Goal: Transaction & Acquisition: Purchase product/service

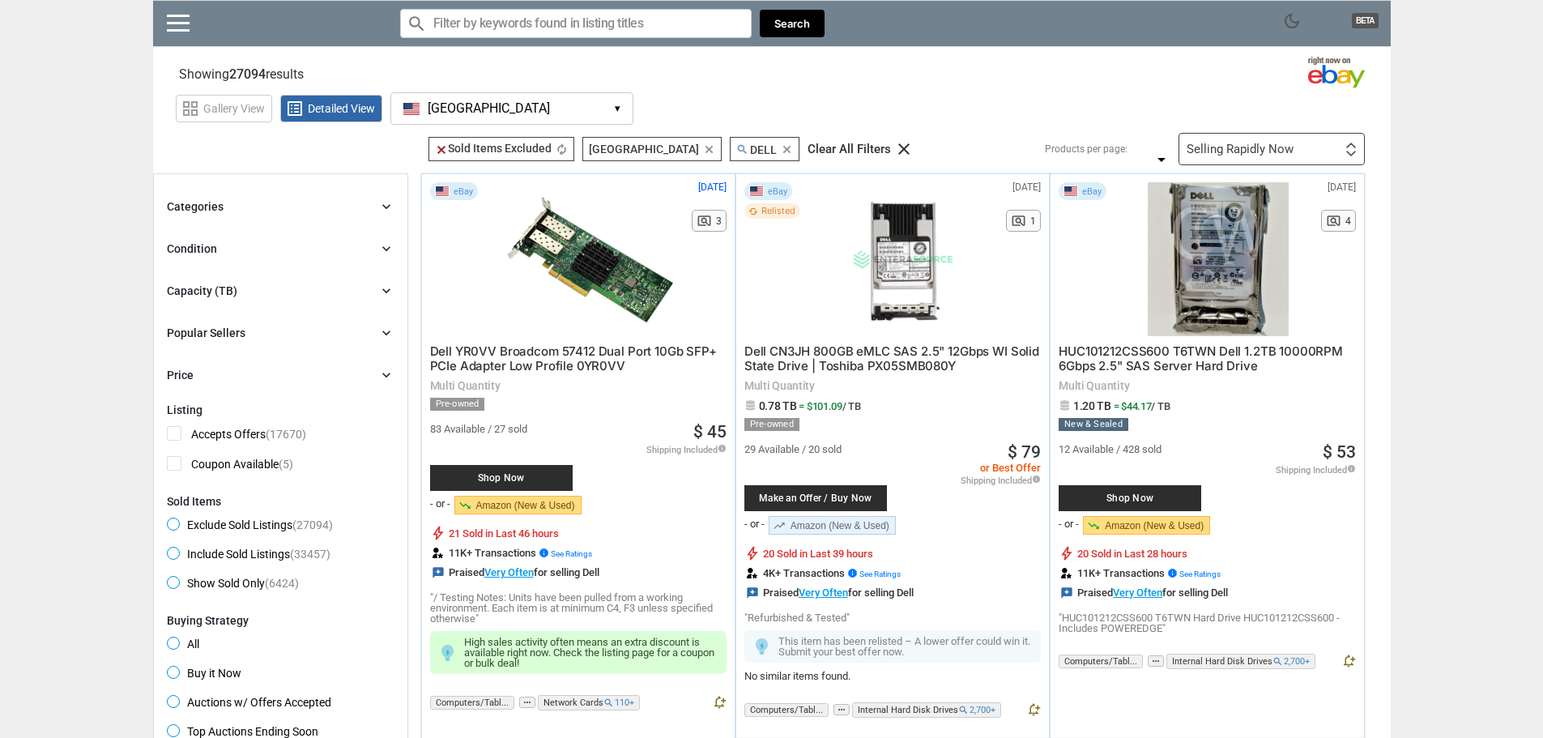
click at [466, 24] on input "Search for models" at bounding box center [575, 23] width 351 height 29
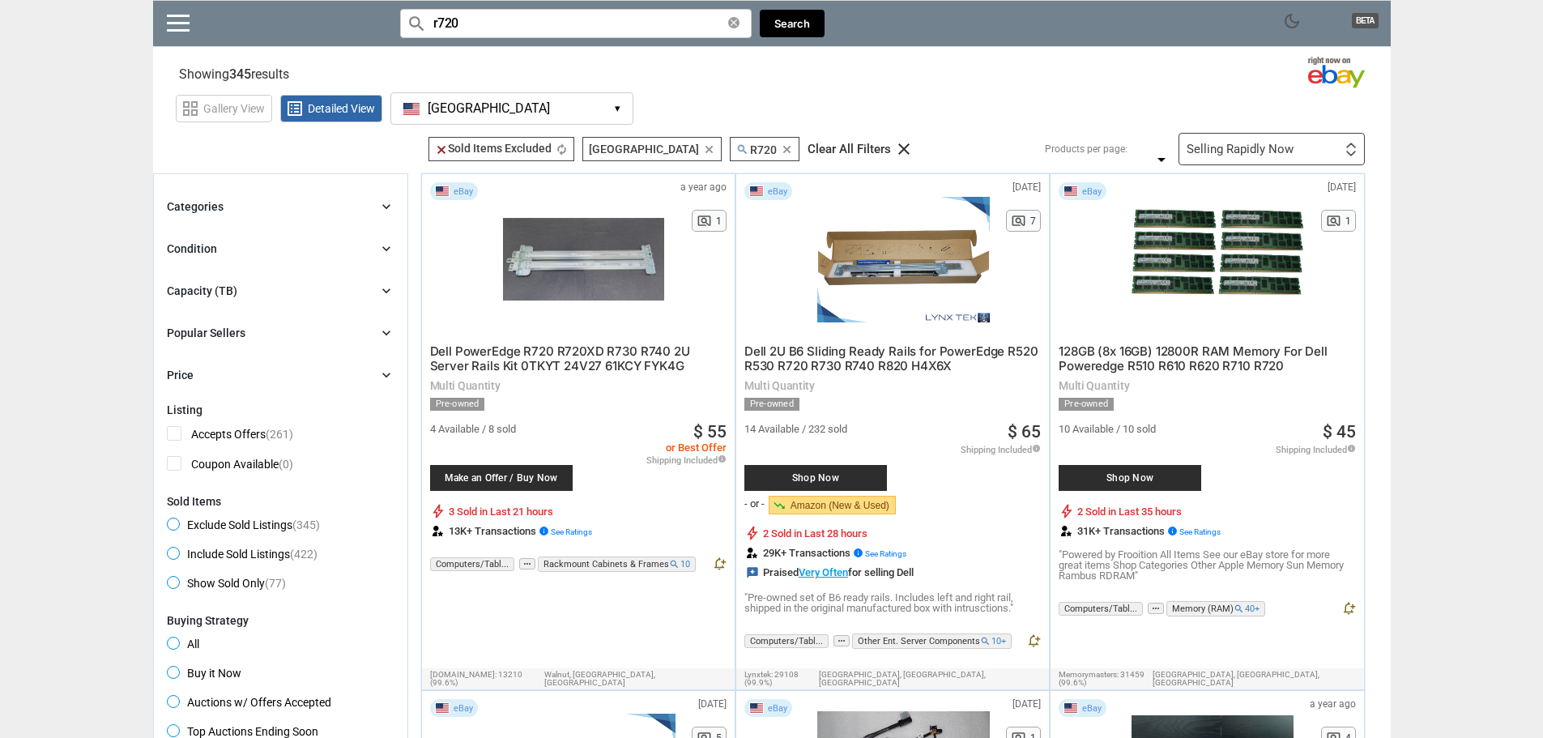
drag, startPoint x: 476, startPoint y: 23, endPoint x: 381, endPoint y: 22, distance: 95.6
click at [381, 22] on div "dark_mode BETA search Filter by keyword search r720 clear Dell poweredge r720 x…" at bounding box center [771, 23] width 1237 height 47
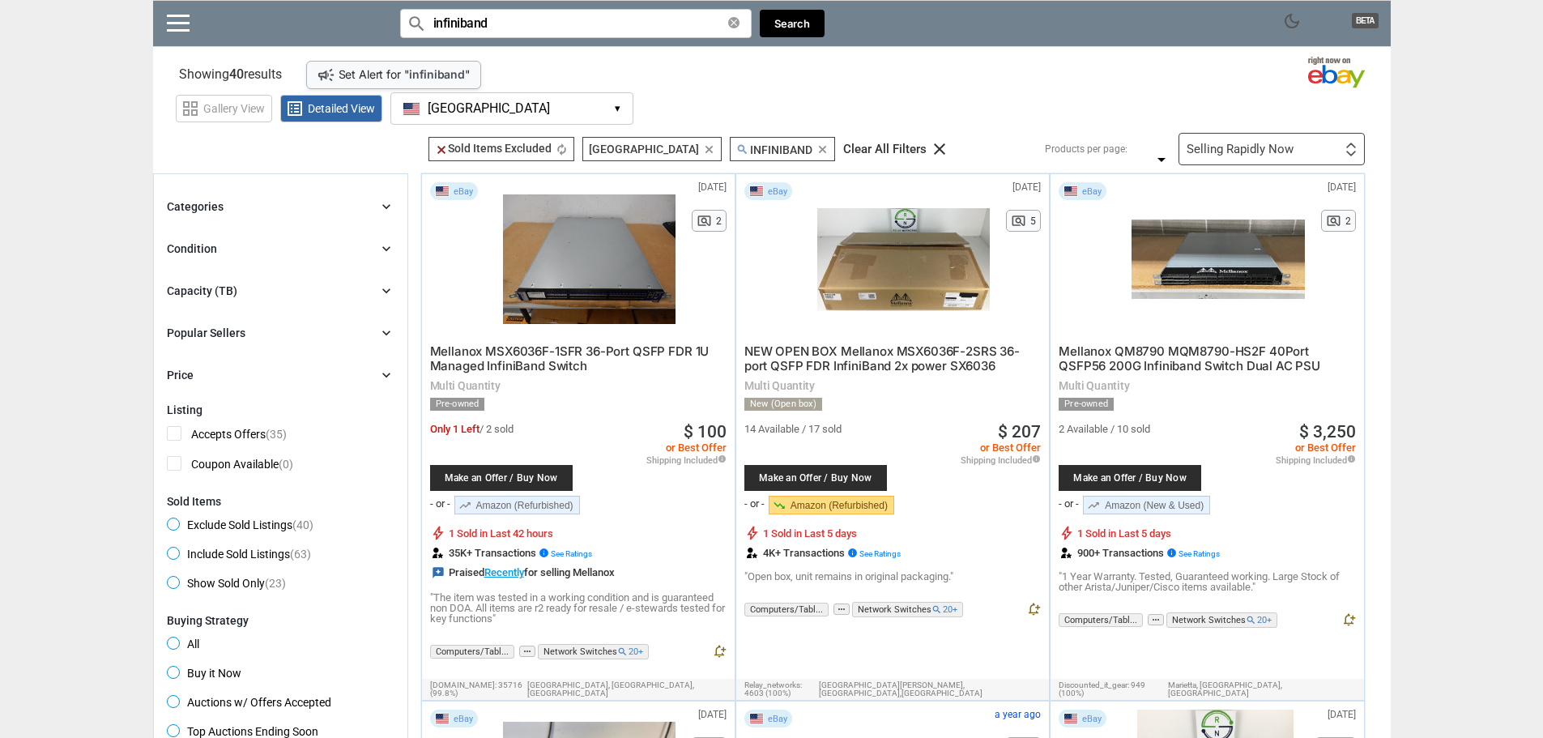
type input "infiniband"
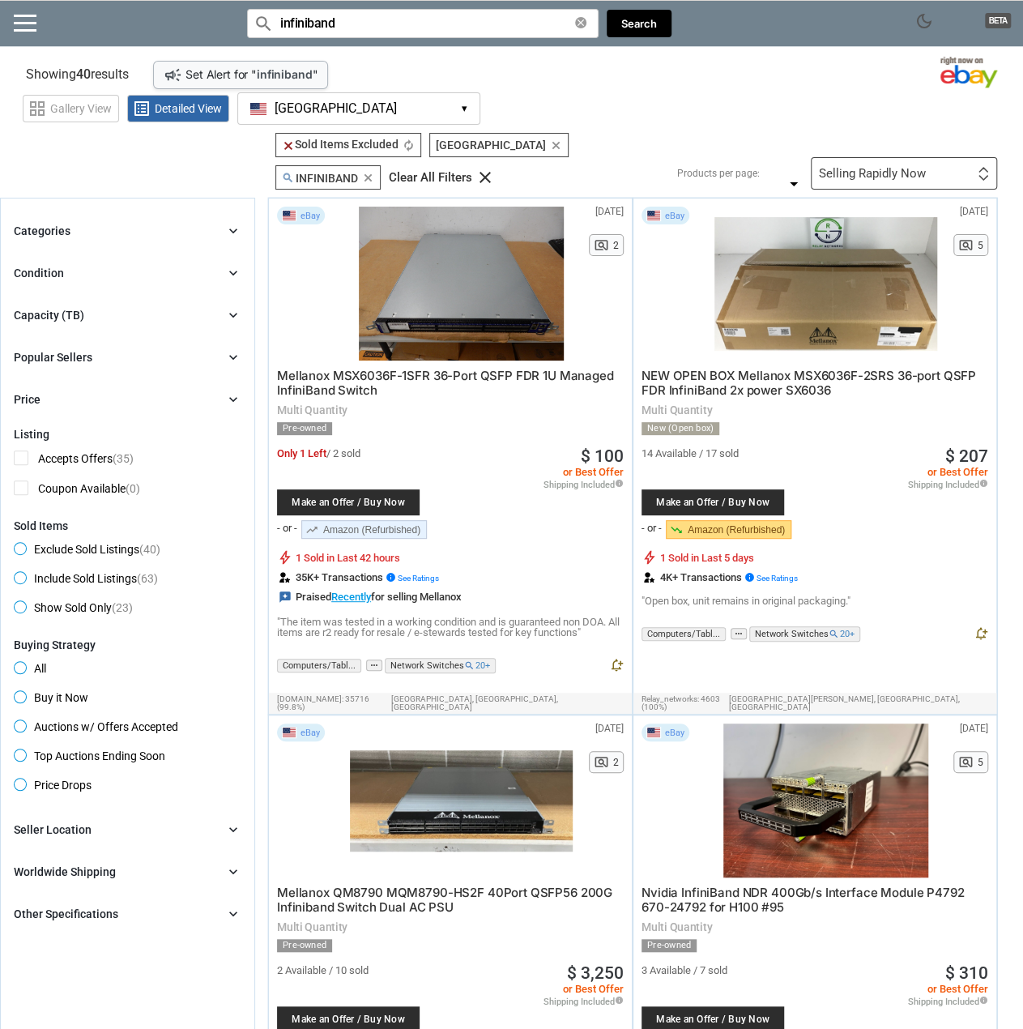
click at [729, 90] on div "grid_view Gallery View list_alt Detailed View [GEOGRAPHIC_DATA] [GEOGRAPHIC_DAT…" at bounding box center [523, 105] width 1000 height 37
click at [731, 75] on section "Showing 40 results Loading Results . campaign Set Alert for " infiniband " (36.…" at bounding box center [511, 71] width 1023 height 32
click at [724, 55] on section "Showing 40 results Loading Results . campaign Set Alert for " infiniband " (36.…" at bounding box center [511, 71] width 1023 height 32
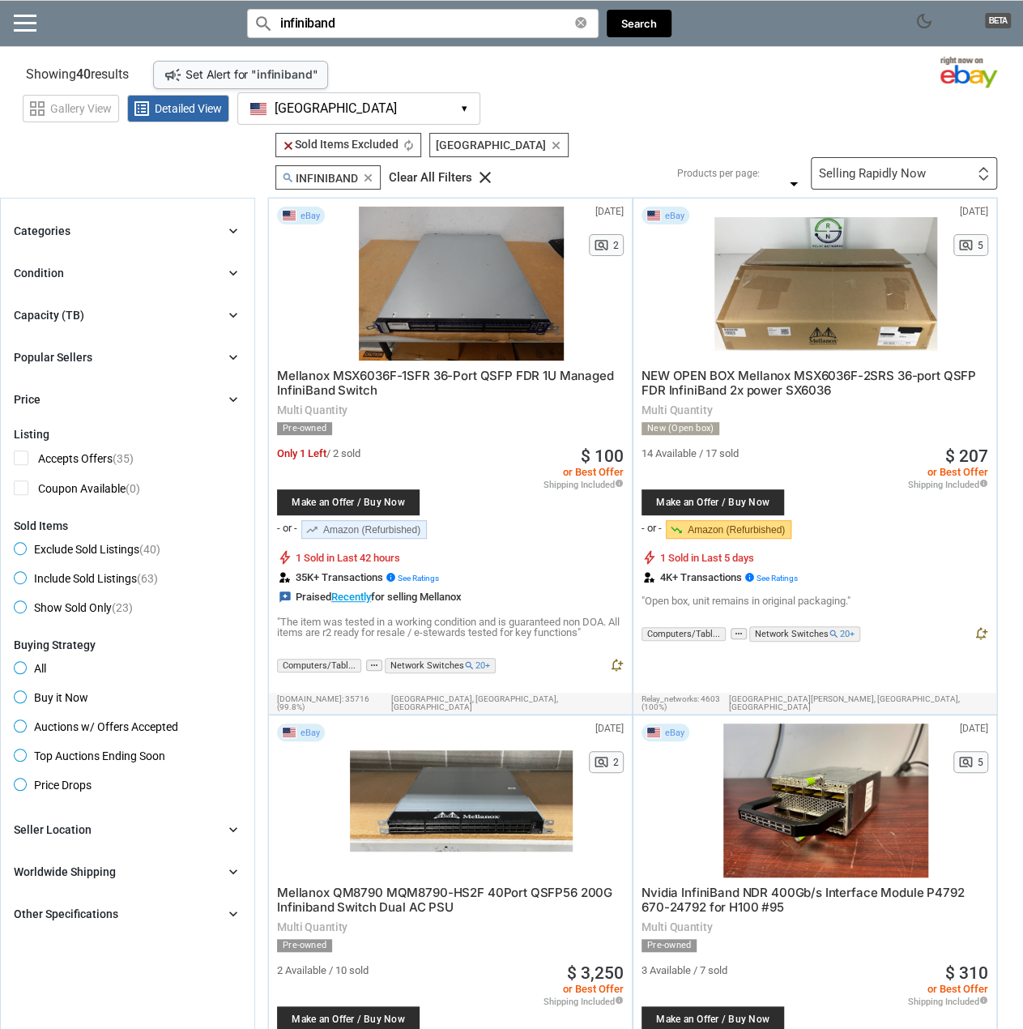
click at [777, 90] on div "grid_view Gallery View list_alt Detailed View [GEOGRAPHIC_DATA] [GEOGRAPHIC_DAT…" at bounding box center [523, 105] width 1000 height 37
